Goal: Transaction & Acquisition: Purchase product/service

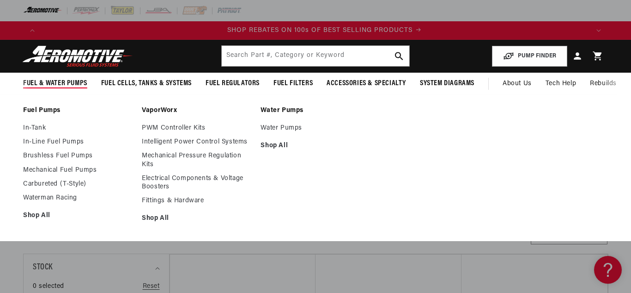
scroll to position [0, 1096]
click at [42, 166] on link "Mechanical Fuel Pumps" at bounding box center [78, 170] width 110 height 8
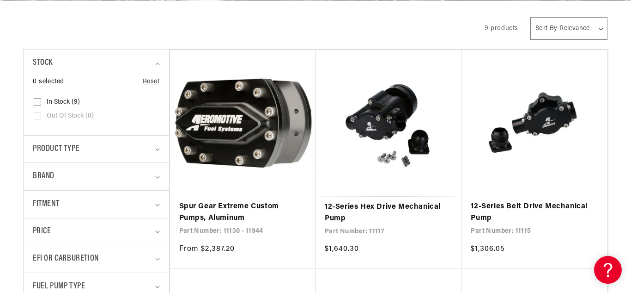
click at [587, 30] on select "Sort By Relevance Sort By Price, Low to High Sort By Price, High to Low" at bounding box center [569, 28] width 77 height 23
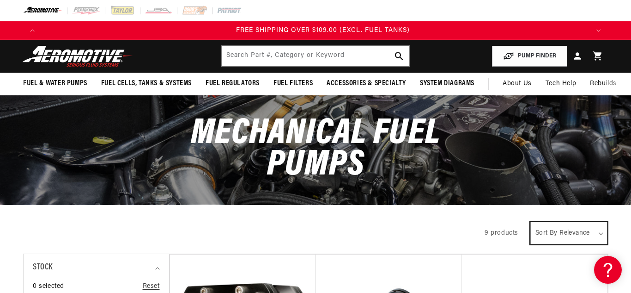
scroll to position [0, 1644]
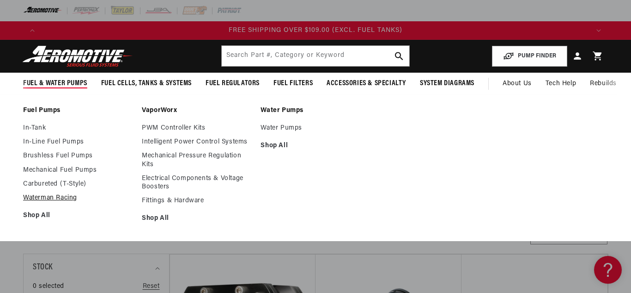
click at [42, 194] on link "Waterman Racing" at bounding box center [78, 198] width 110 height 8
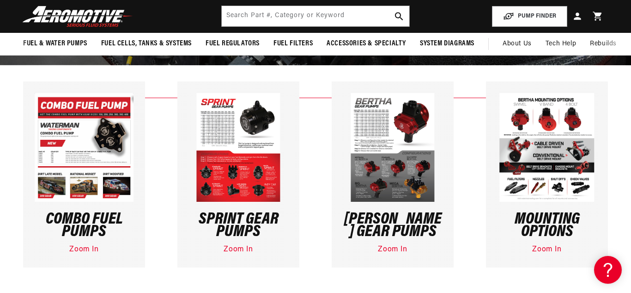
scroll to position [137, 0]
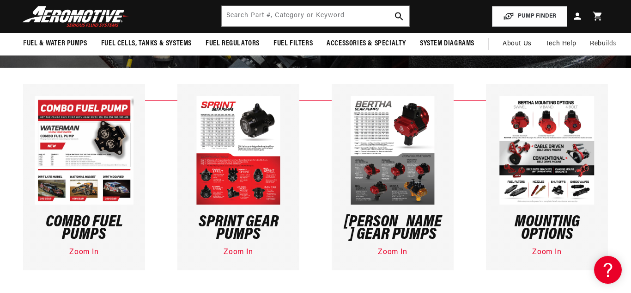
click at [259, 121] on img at bounding box center [238, 150] width 84 height 109
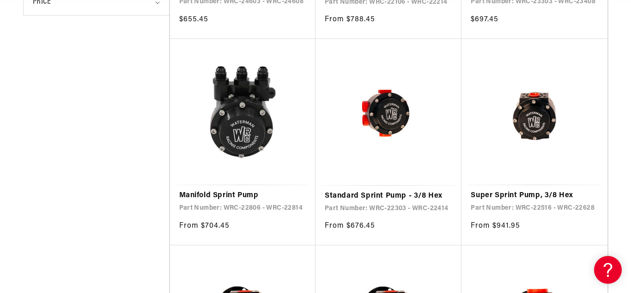
scroll to position [0, 1096]
click at [402, 193] on link "Standard Sprint Pump - 3/8 Hex" at bounding box center [389, 196] width 128 height 12
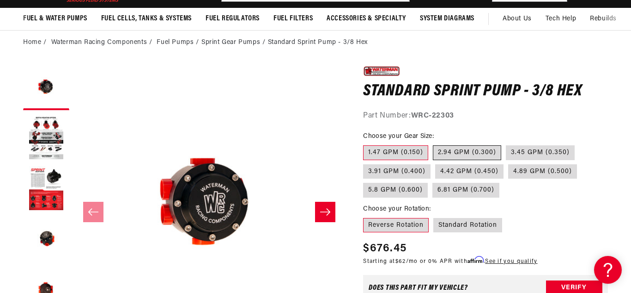
click at [494, 154] on label "2.94 GPM (0.300)" at bounding box center [467, 152] width 68 height 15
click at [433, 144] on input "2.94 GPM (0.300)" at bounding box center [433, 143] width 0 height 0
radio input "true"
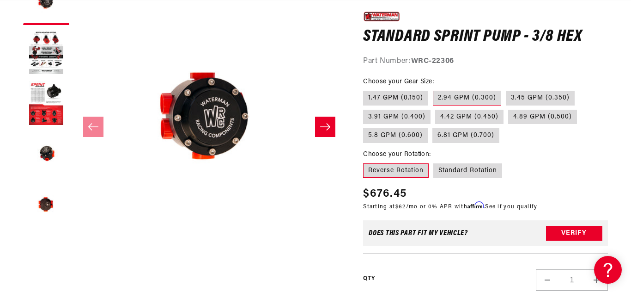
scroll to position [0, 548]
click at [42, 50] on button "Load image 2 in gallery view" at bounding box center [46, 53] width 46 height 46
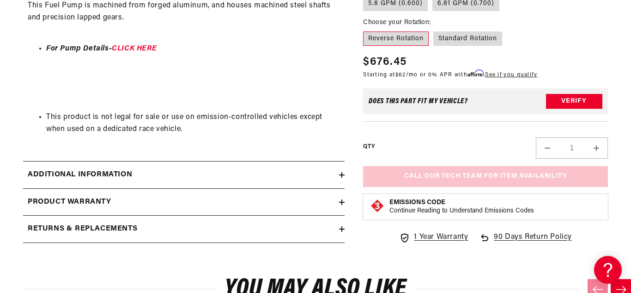
scroll to position [488, 0]
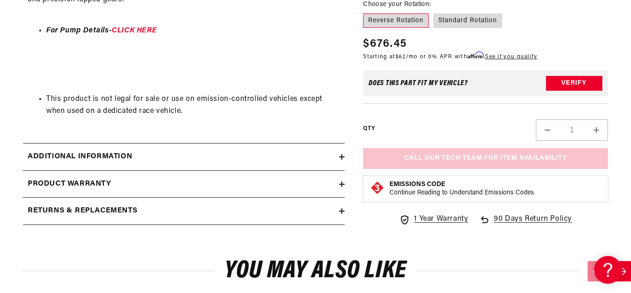
click at [342, 159] on icon at bounding box center [342, 157] width 0 height 6
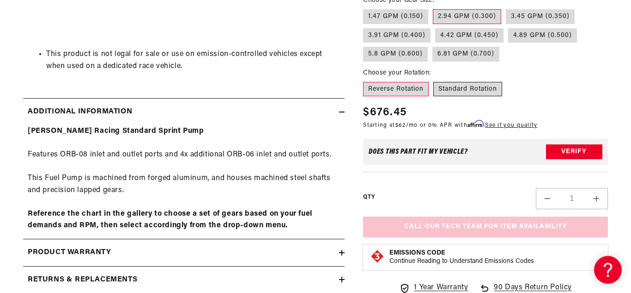
scroll to position [0, 548]
click at [456, 84] on label "Standard Rotation" at bounding box center [467, 89] width 69 height 15
click at [434, 80] on input "Standard Rotation" at bounding box center [433, 80] width 0 height 0
radio input "true"
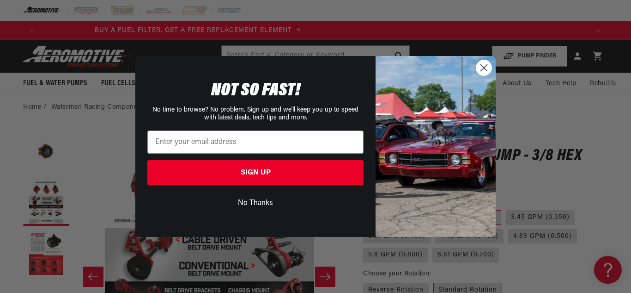
scroll to position [0, 921]
